Goal: Task Accomplishment & Management: Manage account settings

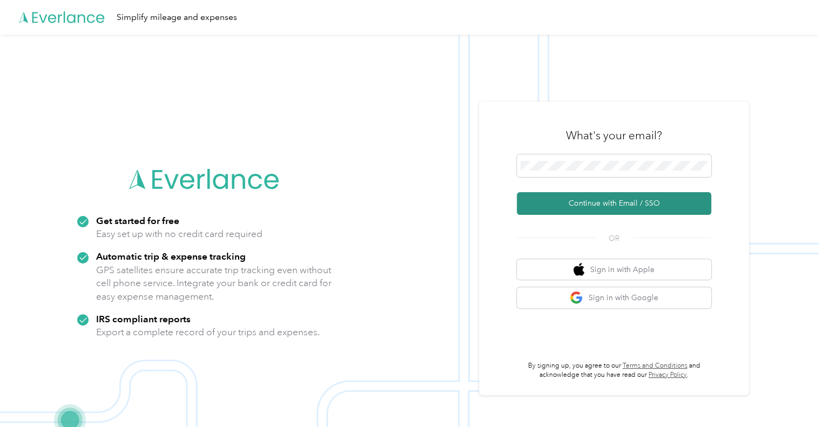
click at [607, 202] on button "Continue with Email / SSO" at bounding box center [614, 203] width 194 height 23
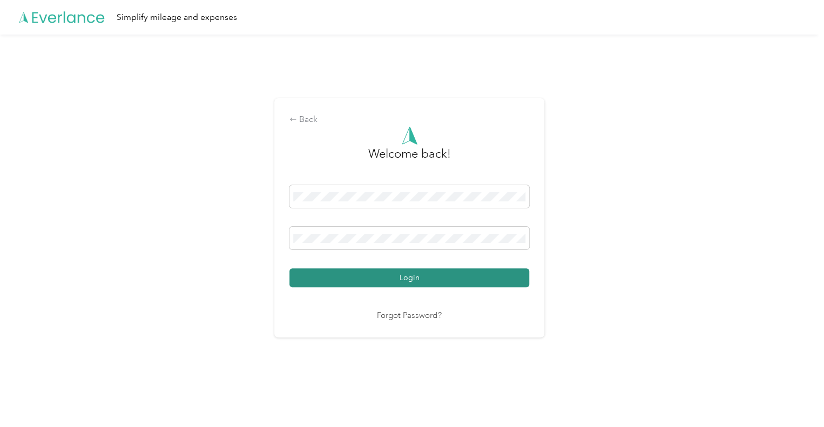
click at [423, 278] on button "Login" at bounding box center [409, 277] width 240 height 19
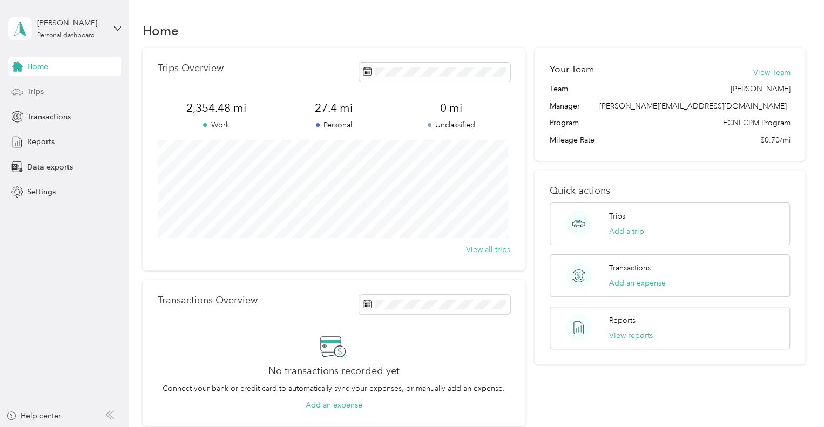
click at [39, 87] on span "Trips" at bounding box center [35, 91] width 17 height 11
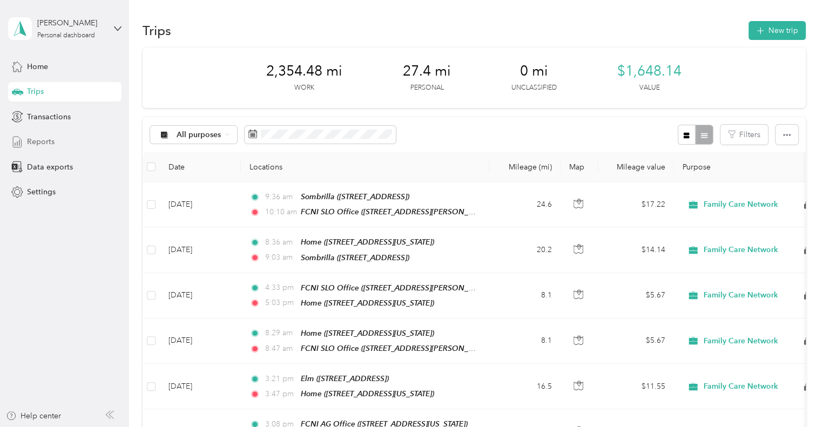
click at [53, 144] on span "Reports" at bounding box center [41, 141] width 28 height 11
